Goal: Information Seeking & Learning: Learn about a topic

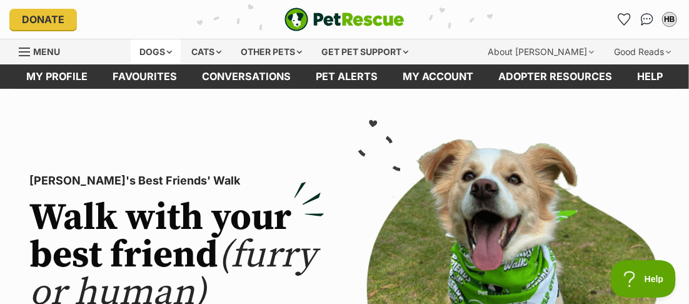
click at [157, 54] on div "Dogs" at bounding box center [156, 51] width 50 height 25
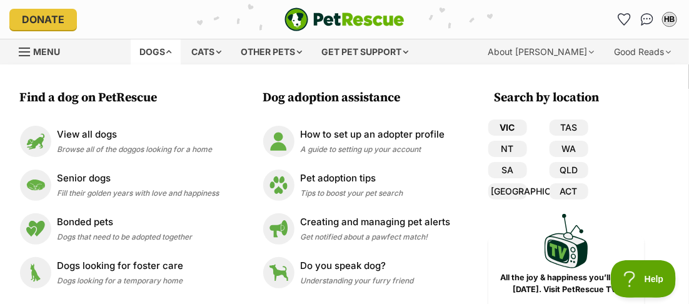
click at [515, 122] on link "VIC" at bounding box center [508, 127] width 39 height 16
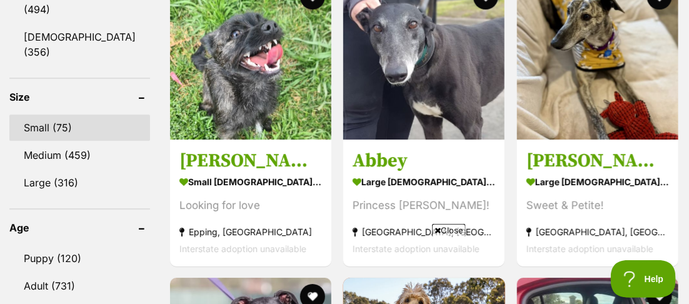
click at [41, 114] on link "Small (75)" at bounding box center [79, 127] width 141 height 26
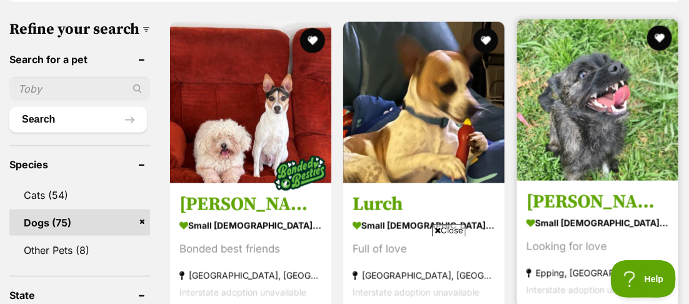
click at [595, 144] on img at bounding box center [597, 99] width 161 height 161
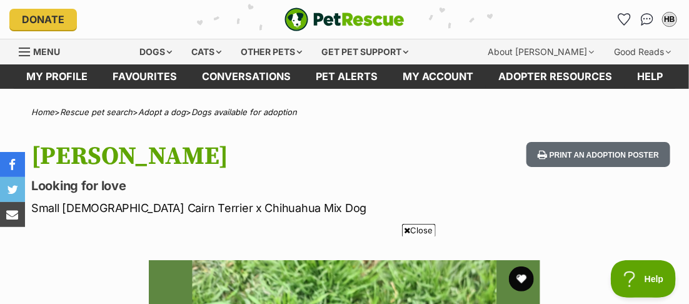
scroll to position [208, 0]
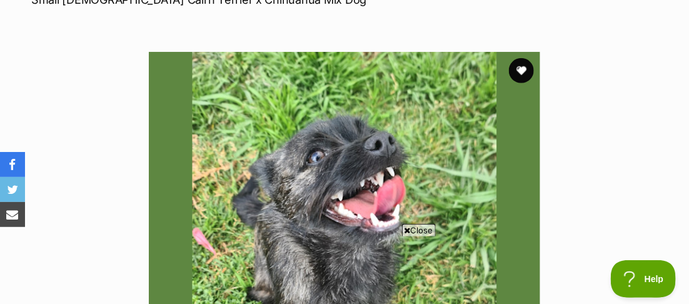
click at [418, 230] on span "Close" at bounding box center [419, 230] width 34 height 13
click at [522, 69] on button "favourite" at bounding box center [522, 71] width 28 height 28
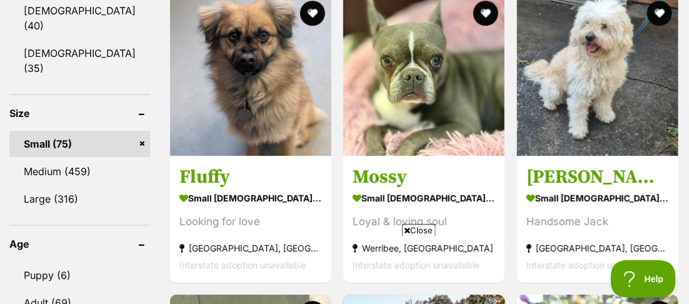
scroll to position [1181, 0]
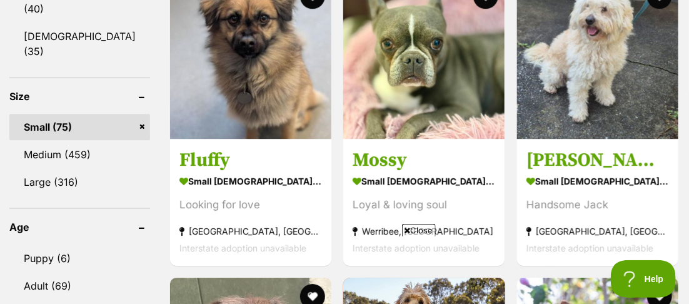
click at [420, 229] on span "Close" at bounding box center [419, 230] width 34 height 13
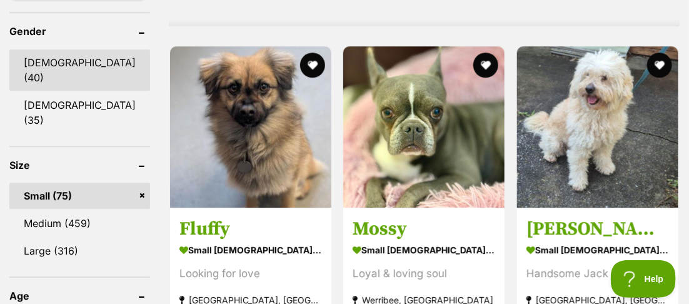
scroll to position [0, 0]
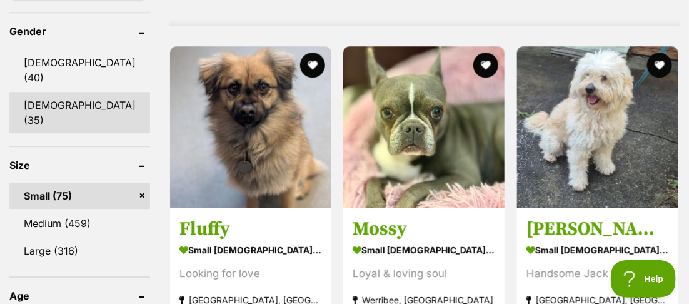
click at [47, 92] on link "[DEMOGRAPHIC_DATA] (35)" at bounding box center [79, 112] width 141 height 41
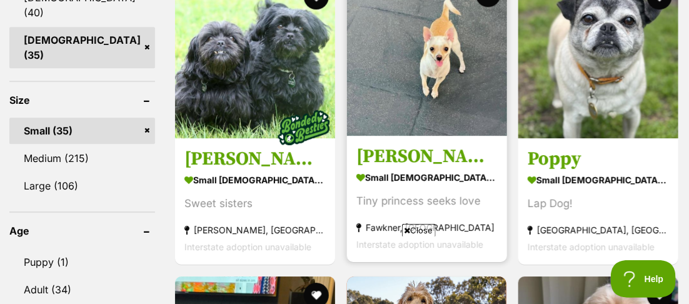
click at [384, 161] on h3 "Holly Silvanus" at bounding box center [427, 156] width 141 height 24
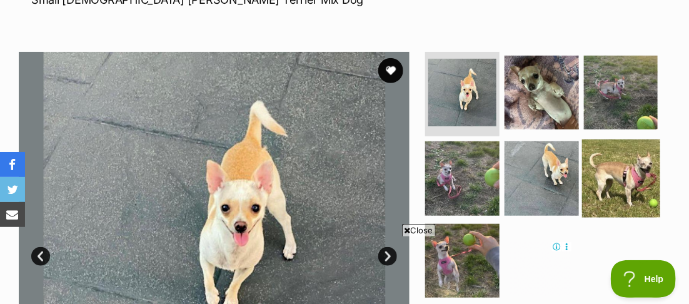
click at [601, 161] on img at bounding box center [621, 178] width 78 height 78
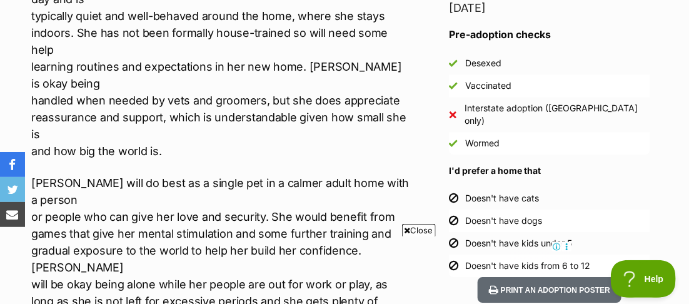
scroll to position [1181, 0]
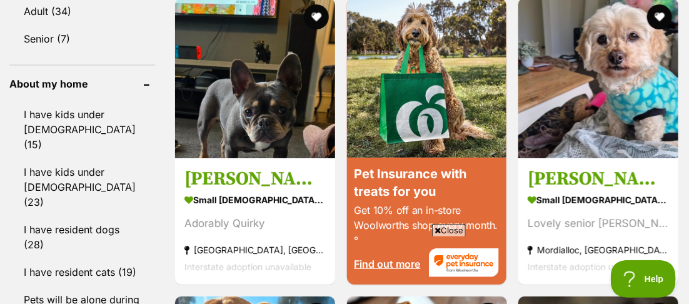
scroll to position [1529, 0]
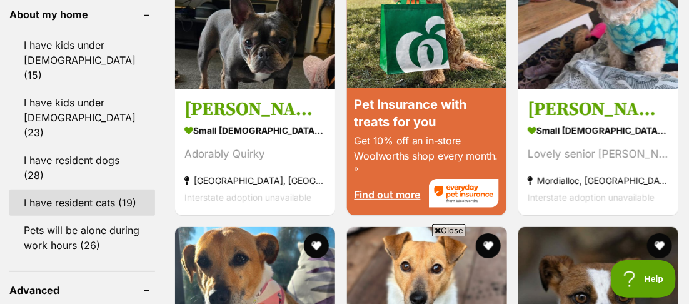
click at [75, 190] on link "I have resident cats (19)" at bounding box center [82, 203] width 146 height 26
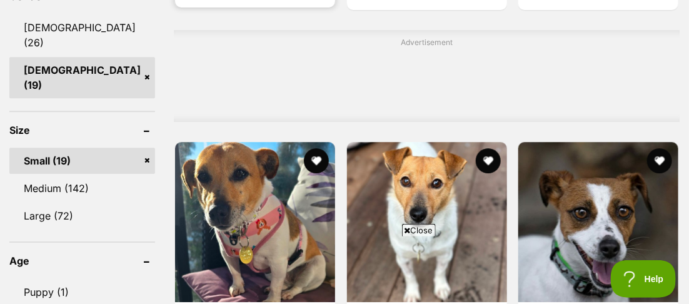
scroll to position [1250, 0]
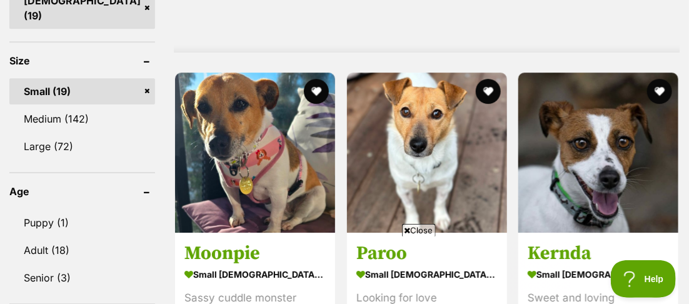
click at [419, 230] on span "Close" at bounding box center [419, 230] width 34 height 13
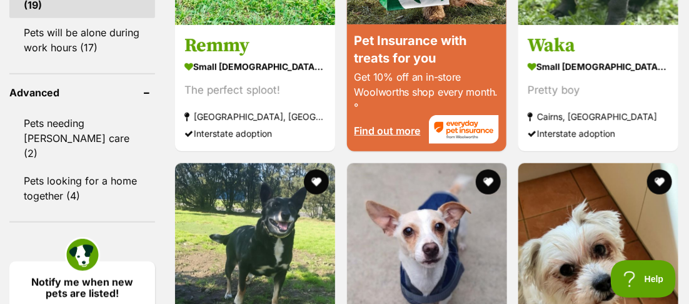
scroll to position [1876, 0]
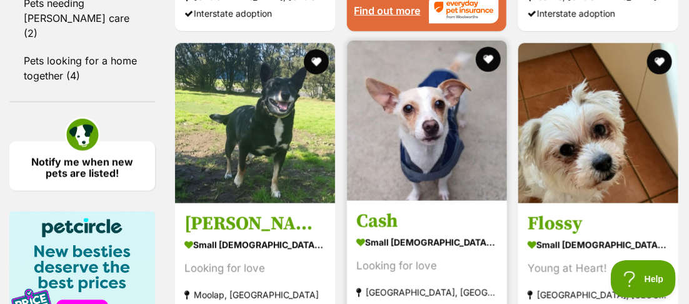
click at [367, 210] on h3 "Cash" at bounding box center [427, 222] width 141 height 24
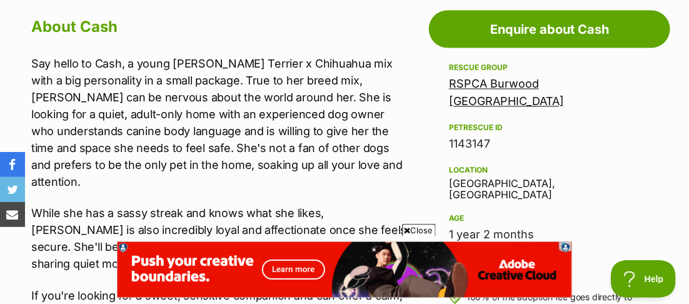
scroll to position [764, 0]
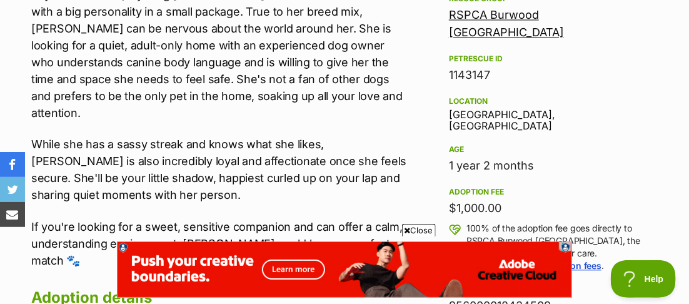
click at [417, 229] on span "Close" at bounding box center [419, 230] width 34 height 13
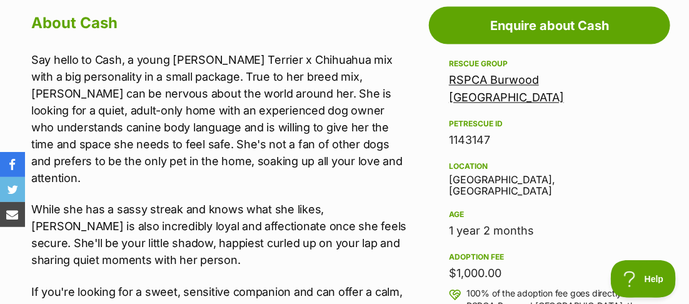
scroll to position [695, 0]
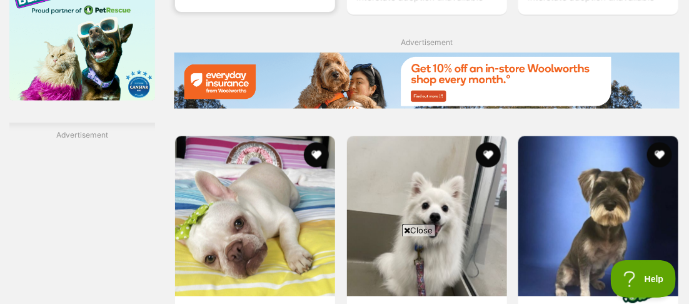
scroll to position [2217, 0]
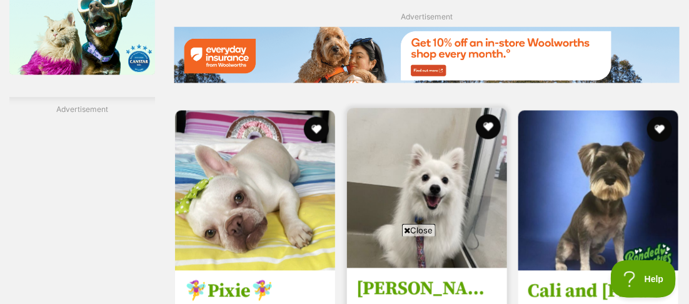
click at [372, 301] on strong "small female Dog" at bounding box center [427, 310] width 141 height 18
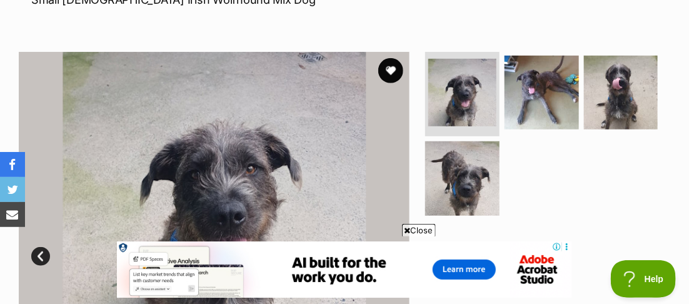
click at [428, 228] on span "Close" at bounding box center [419, 230] width 34 height 13
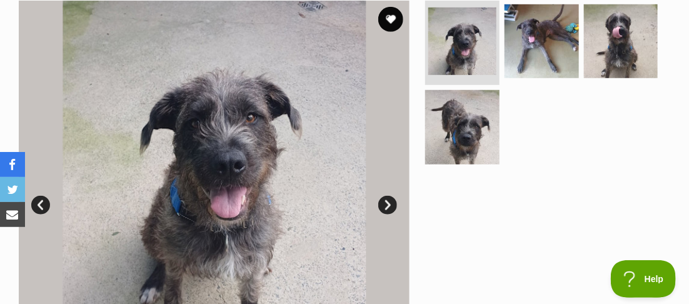
scroll to position [278, 0]
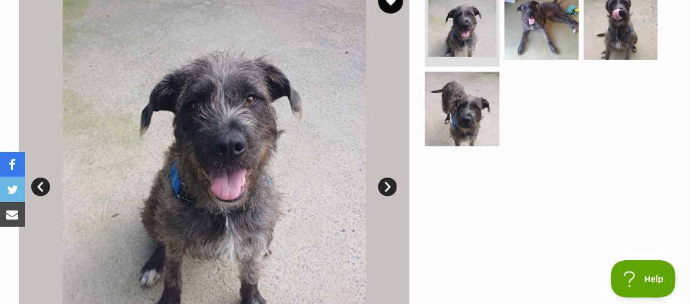
click at [392, 185] on link "Next" at bounding box center [387, 187] width 19 height 19
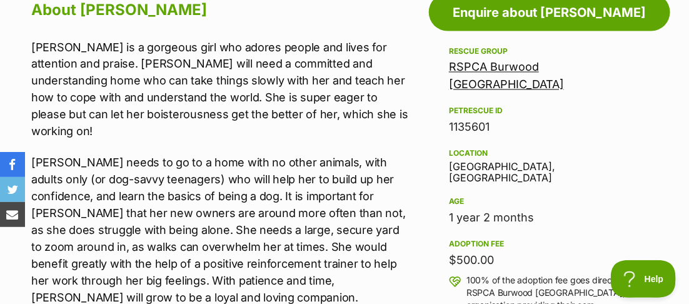
scroll to position [0, 0]
